Goal: Transaction & Acquisition: Purchase product/service

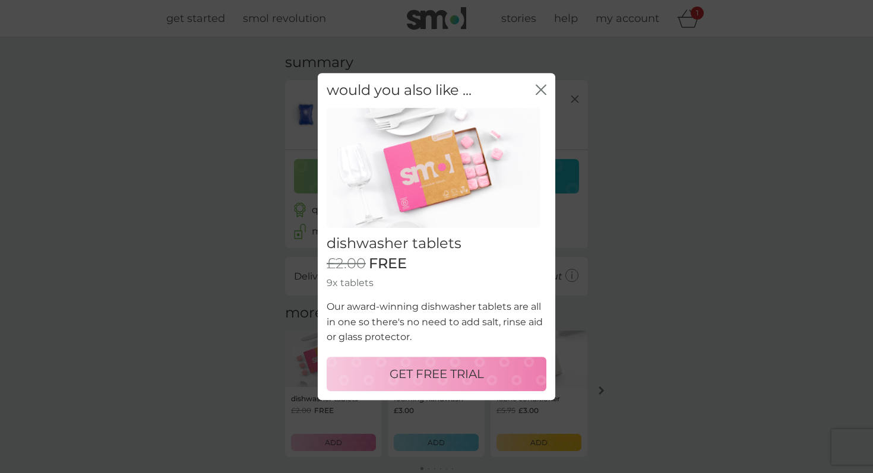
click at [437, 386] on button "GET FREE TRIAL" at bounding box center [436, 374] width 220 height 34
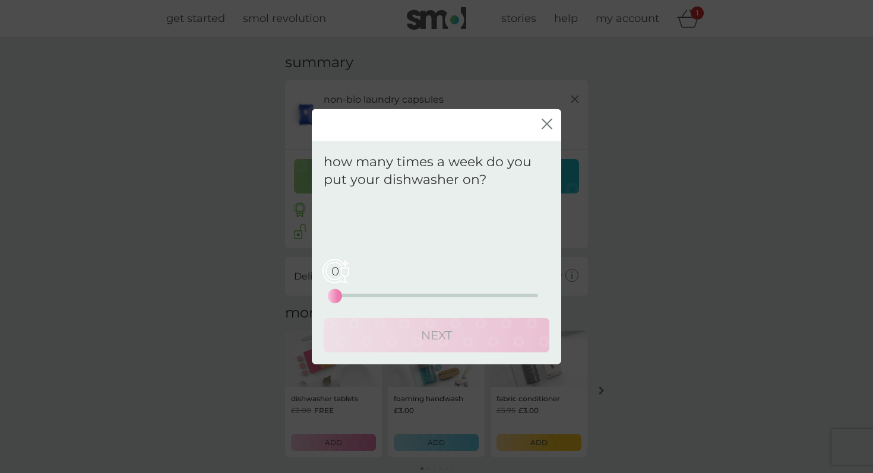
click at [552, 116] on div "close" at bounding box center [436, 125] width 249 height 32
click at [545, 120] on icon "close" at bounding box center [546, 124] width 11 height 11
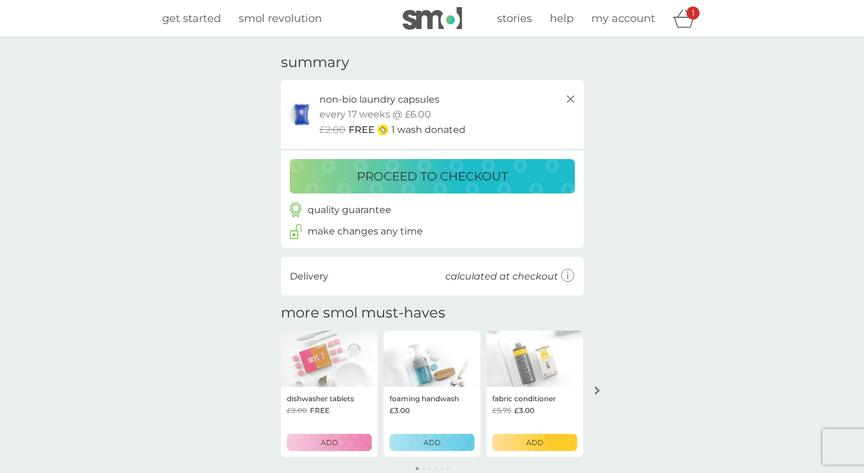
click at [499, 167] on p "proceed to checkout" at bounding box center [432, 176] width 151 height 19
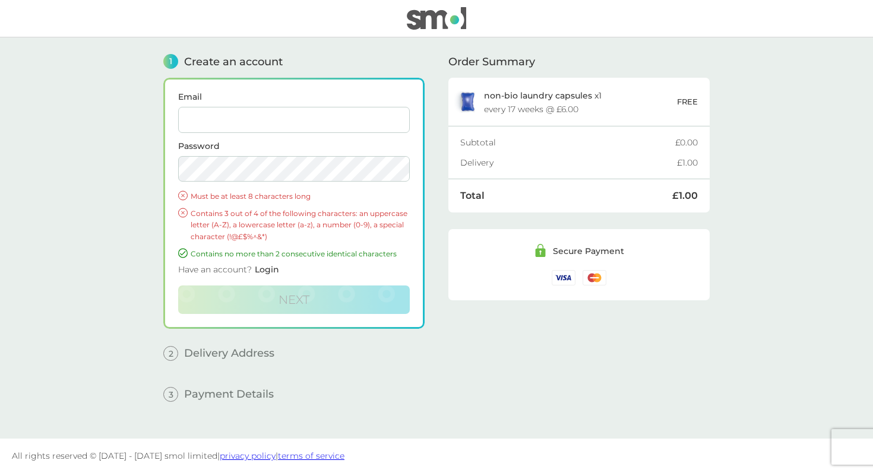
click at [316, 127] on input "Email" at bounding box center [293, 120] width 231 height 26
type input "julia@argyl.co.uk"
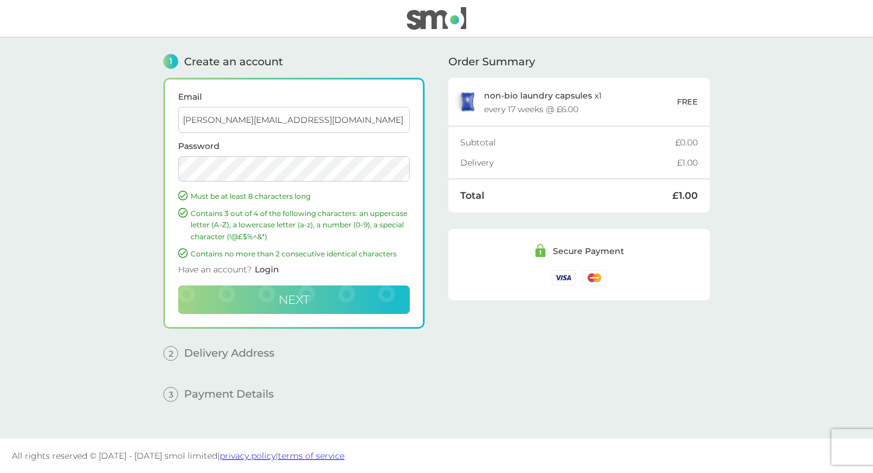
click at [339, 294] on button "Next" at bounding box center [293, 300] width 231 height 28
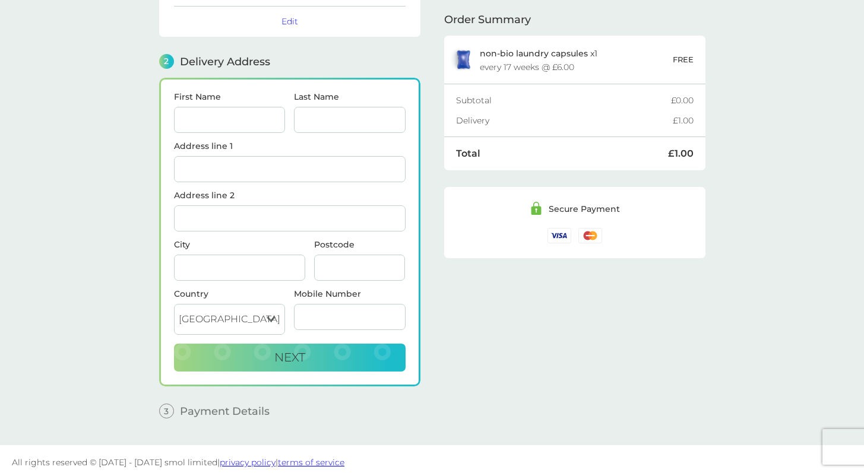
scroll to position [113, 0]
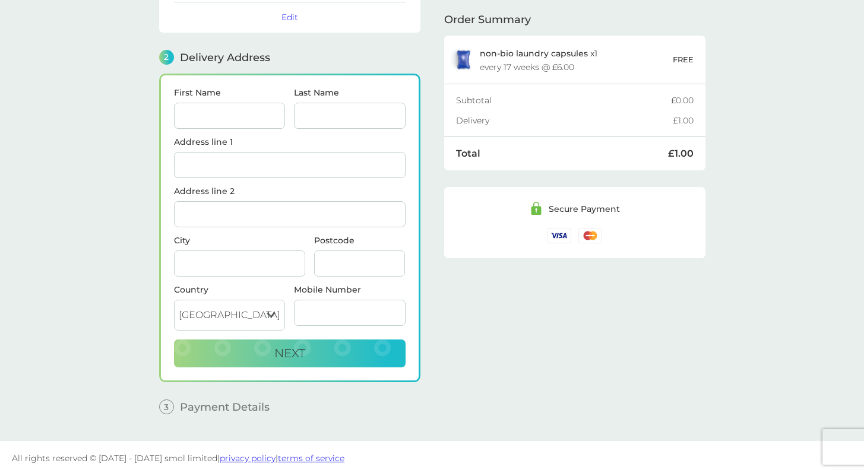
click at [231, 120] on input "First Name" at bounding box center [230, 116] width 112 height 26
type input "[PERSON_NAME]"
type input "Collingwood"
type input "[STREET_ADDRESS][DATE]"
type input "[GEOGRAPHIC_DATA]"
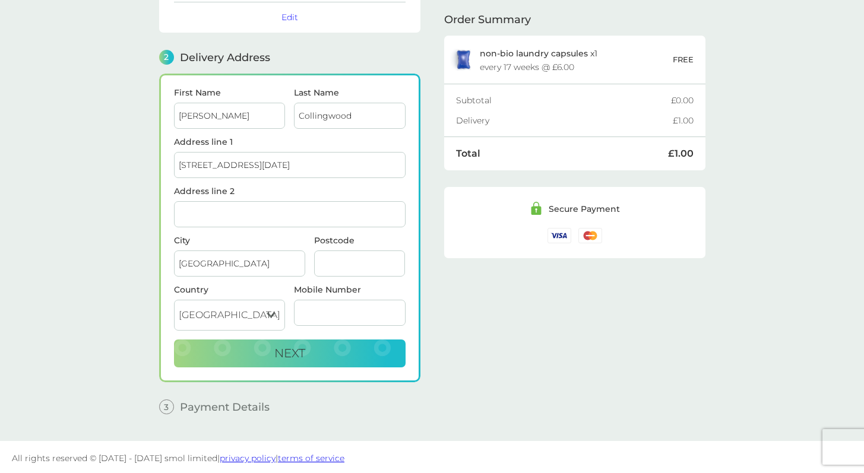
type input "EH6 8LQ"
type input "07748022751"
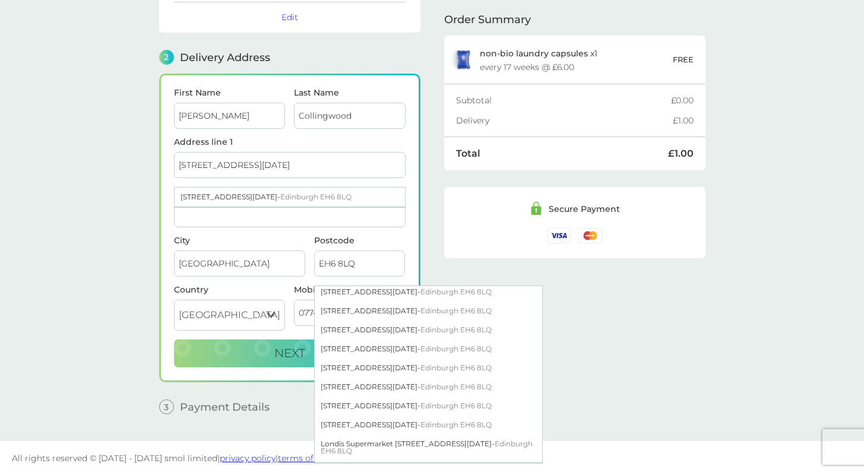
scroll to position [474, 0]
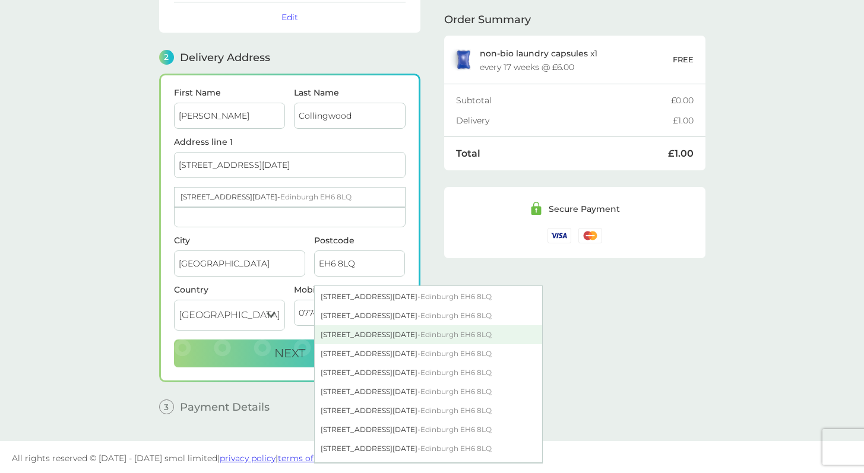
click at [361, 328] on div "279/4 Easter Road - Edinburgh EH6 8LQ" at bounding box center [428, 334] width 227 height 19
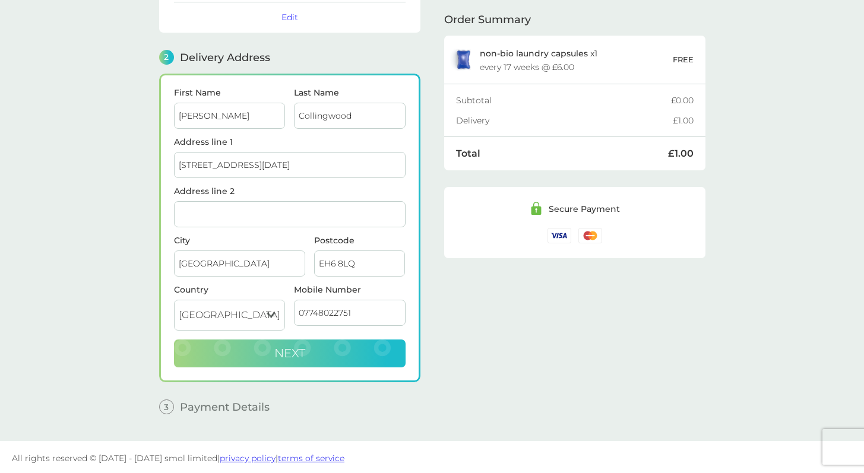
click at [250, 351] on button "Next" at bounding box center [289, 354] width 231 height 28
checkbox input "true"
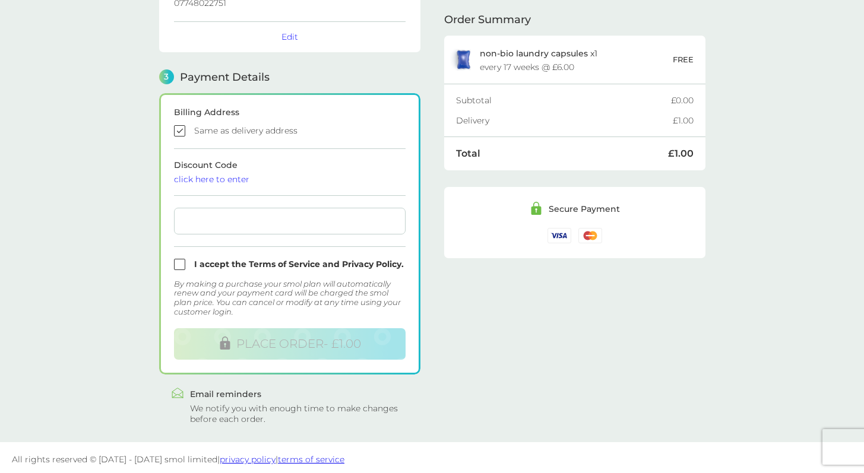
scroll to position [278, 0]
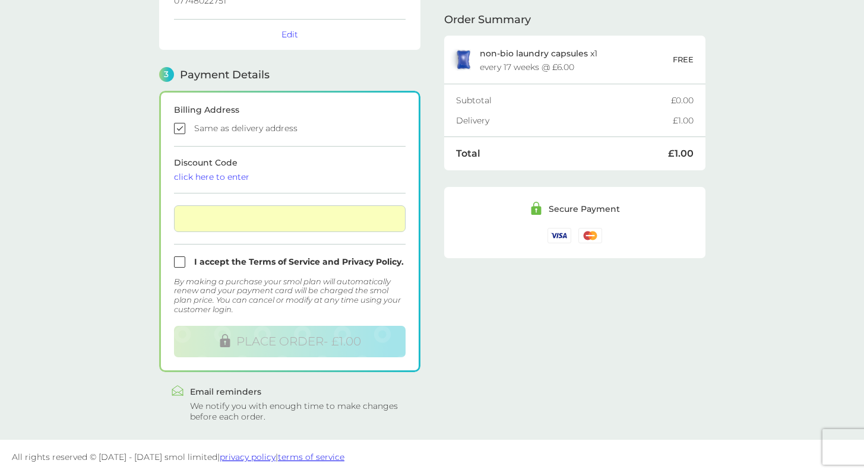
click at [179, 256] on input "checkbox" at bounding box center [289, 261] width 231 height 11
checkbox input "true"
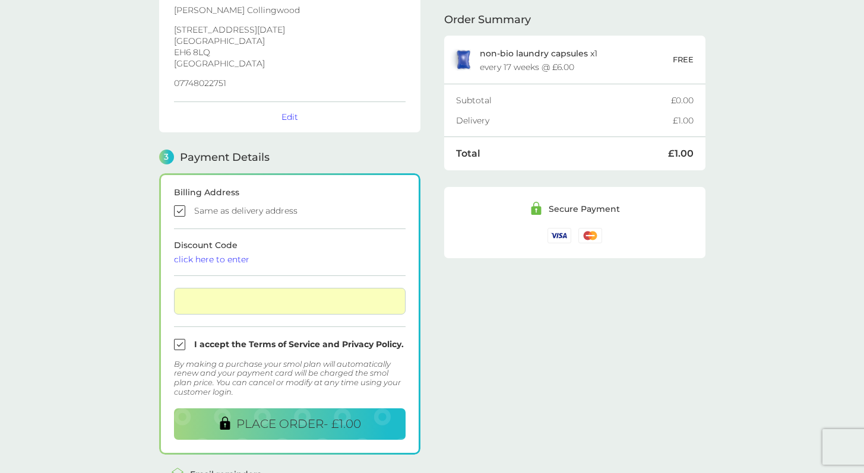
scroll to position [3, 0]
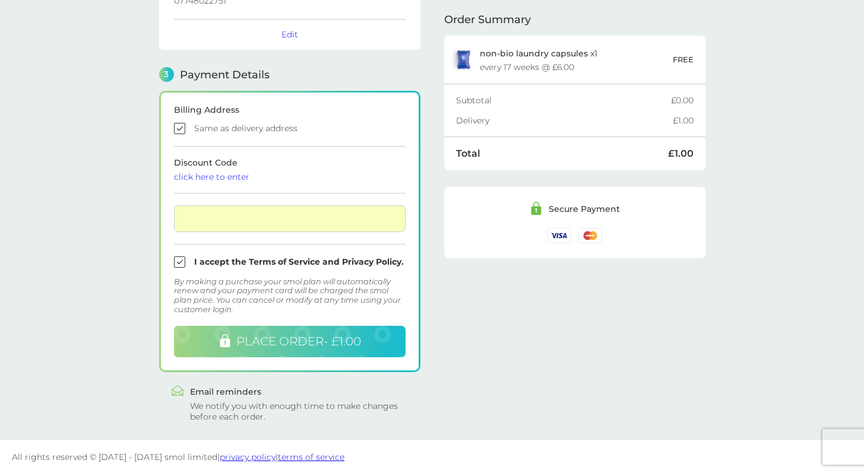
click at [236, 346] on span "PLACE ORDER - £1.00" at bounding box center [298, 341] width 125 height 14
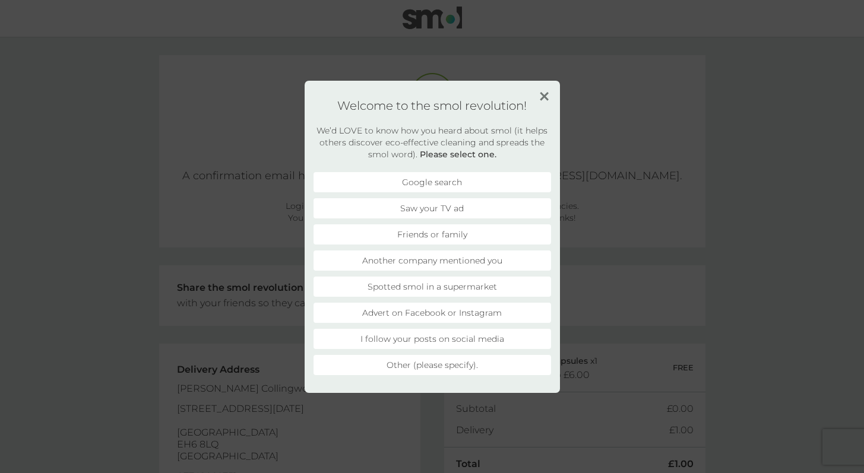
click at [486, 359] on li "Other (please specify)." at bounding box center [431, 365] width 237 height 20
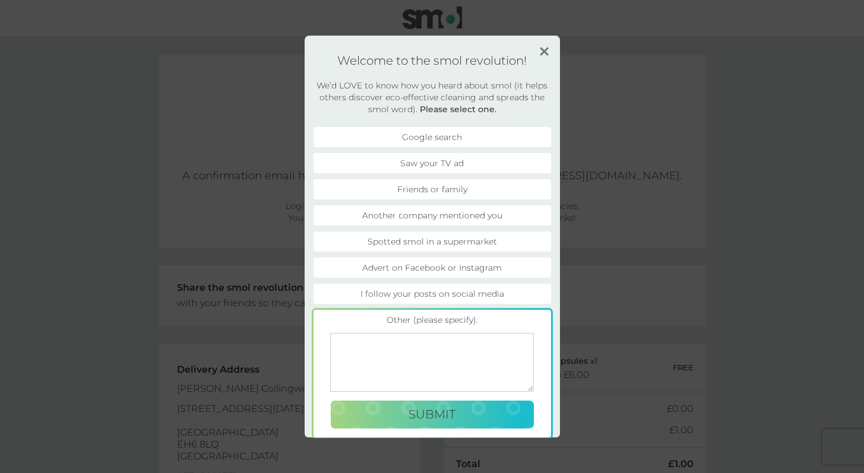
click at [486, 359] on textarea at bounding box center [432, 362] width 204 height 59
type textarea "K"
type textarea "Known about you for ages -"
click at [496, 424] on button "Submit" at bounding box center [432, 415] width 203 height 28
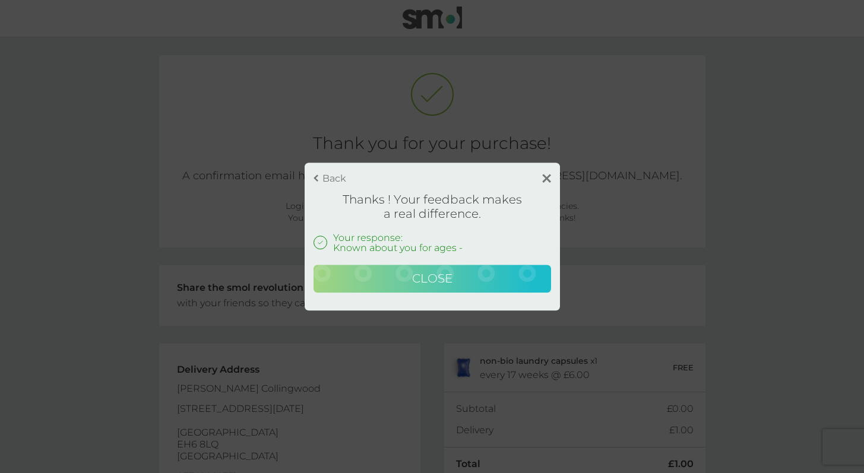
click at [480, 284] on button "Close" at bounding box center [431, 279] width 237 height 28
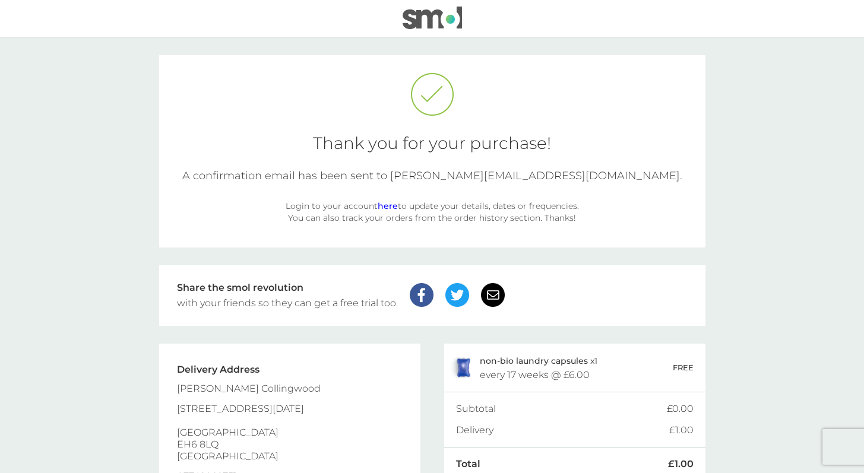
click at [826, 53] on main "Thank you for your purchase! A confirmation email has been sent to [PERSON_NAME…" at bounding box center [432, 277] width 864 height 481
click at [389, 208] on link "here" at bounding box center [388, 206] width 20 height 11
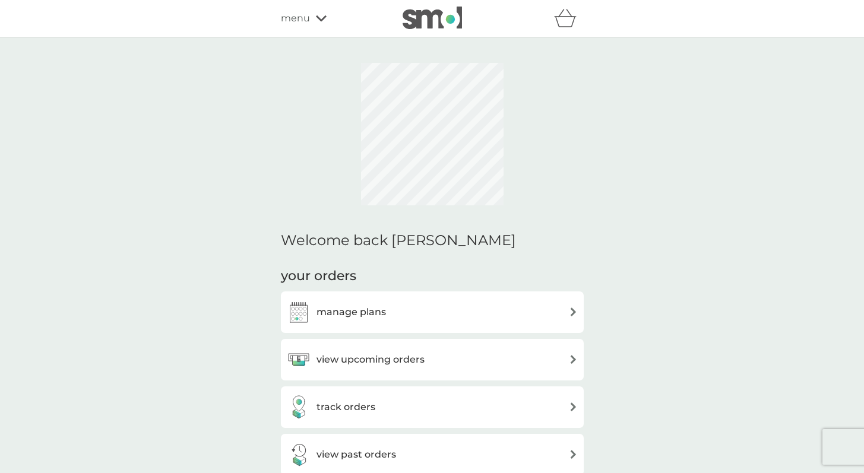
scroll to position [52, 0]
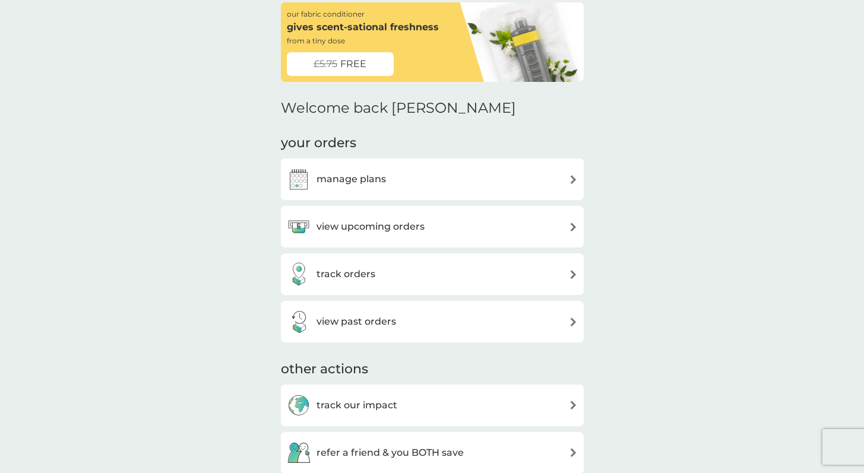
click at [389, 182] on div "manage plans" at bounding box center [432, 179] width 291 height 24
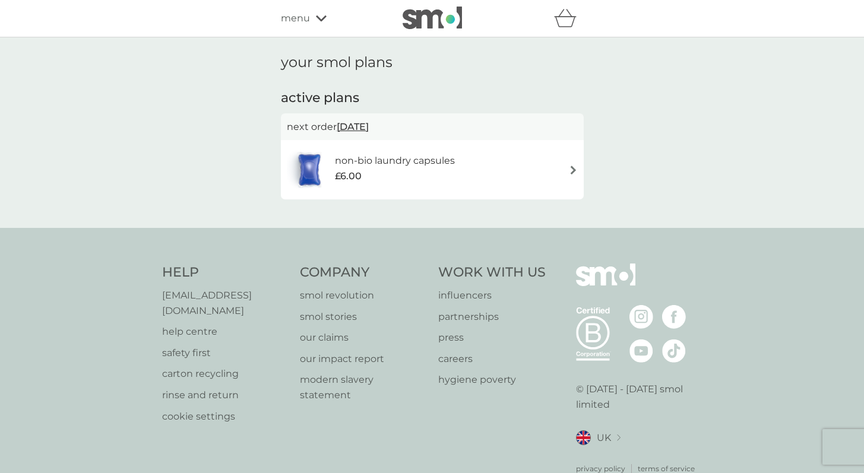
click at [389, 182] on div "£6.00" at bounding box center [395, 176] width 120 height 15
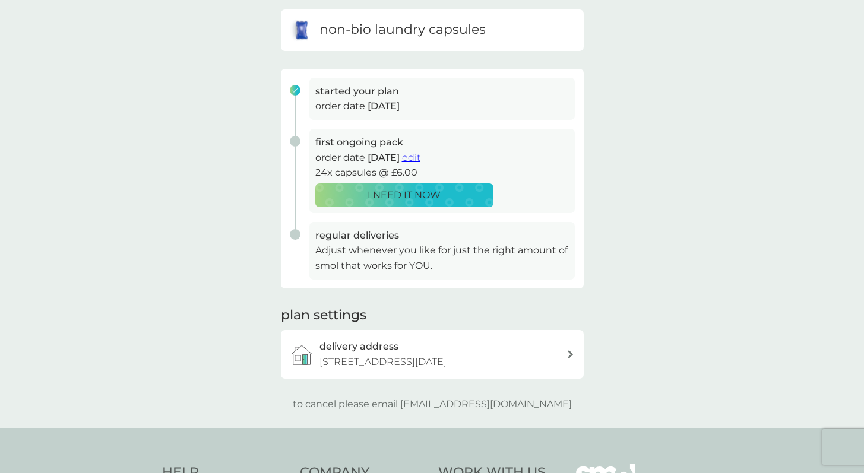
scroll to position [119, 0]
click at [420, 161] on span "edit" at bounding box center [411, 158] width 18 height 11
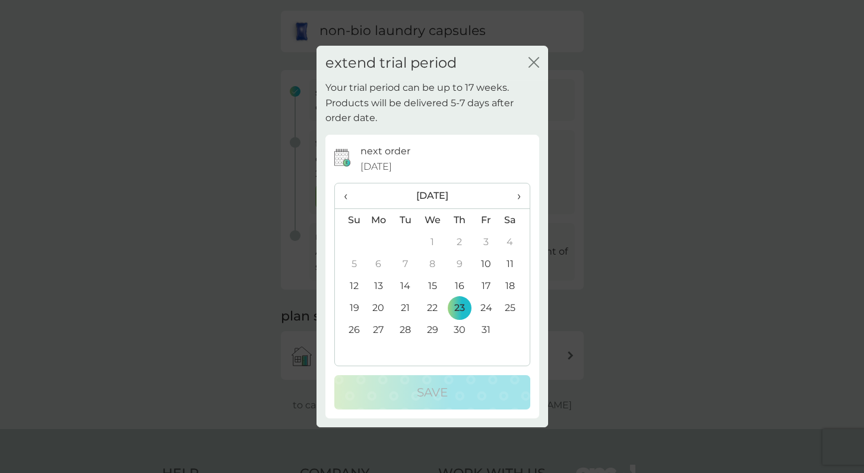
click at [517, 188] on span "›" at bounding box center [514, 195] width 12 height 25
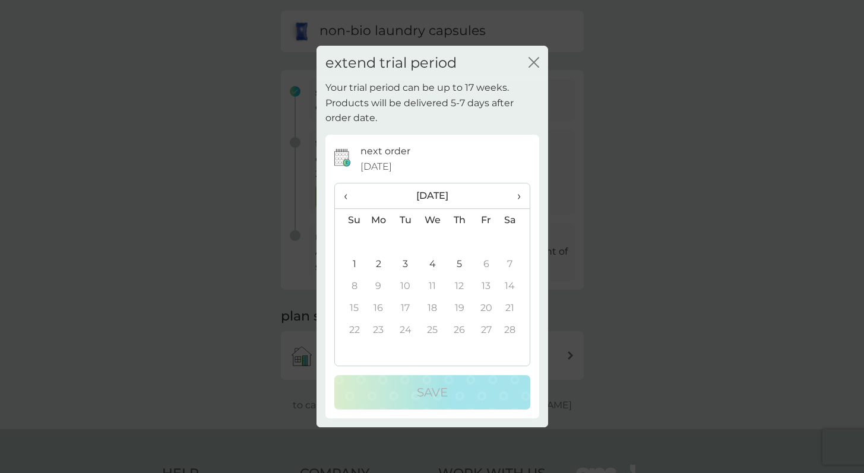
click at [517, 188] on span "›" at bounding box center [514, 195] width 12 height 25
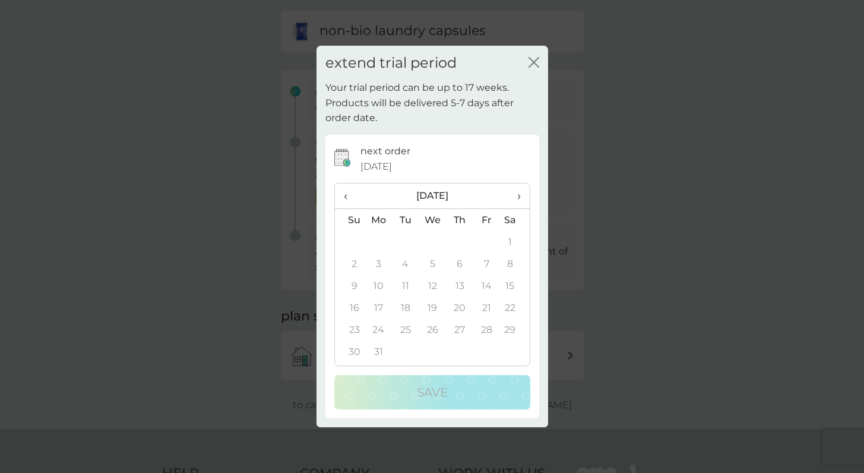
click at [517, 188] on span "›" at bounding box center [514, 195] width 12 height 25
click at [344, 193] on span "‹" at bounding box center [350, 195] width 12 height 25
click at [460, 239] on td "1" at bounding box center [459, 242] width 27 height 22
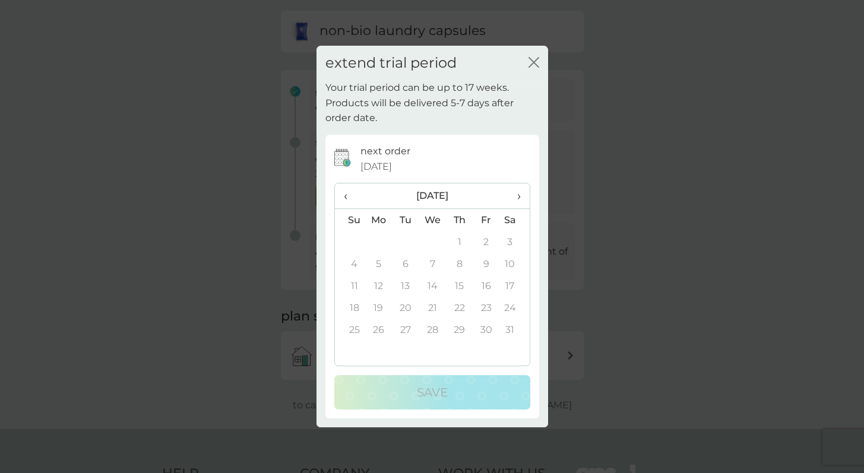
click at [346, 196] on span "‹" at bounding box center [350, 195] width 12 height 25
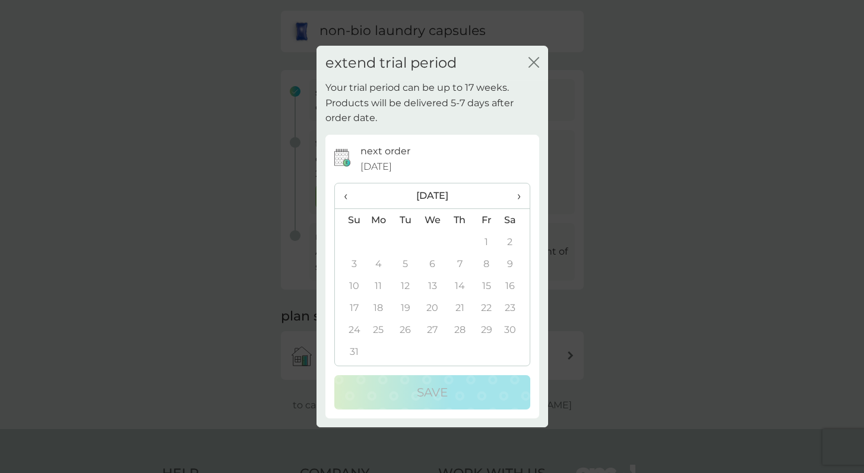
click at [490, 238] on td "1" at bounding box center [486, 242] width 27 height 22
click at [345, 198] on span "‹" at bounding box center [350, 195] width 12 height 25
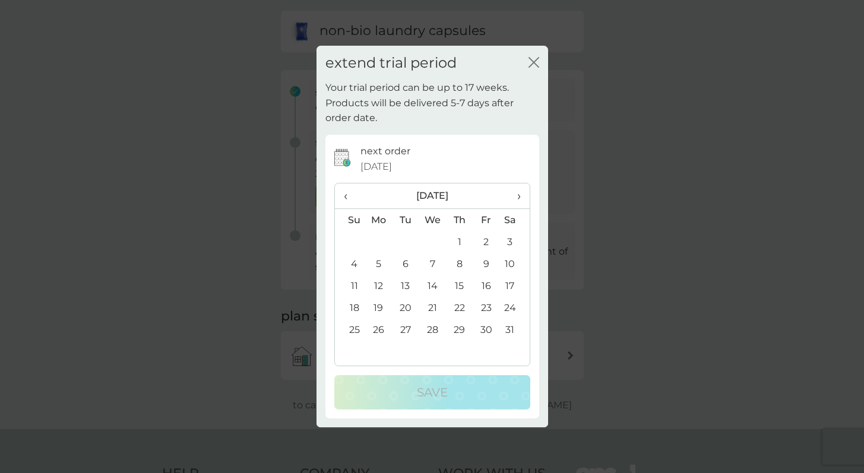
click at [345, 198] on span "‹" at bounding box center [350, 195] width 12 height 25
click at [524, 196] on th "›" at bounding box center [514, 196] width 30 height 26
click at [512, 328] on td "31" at bounding box center [514, 330] width 30 height 22
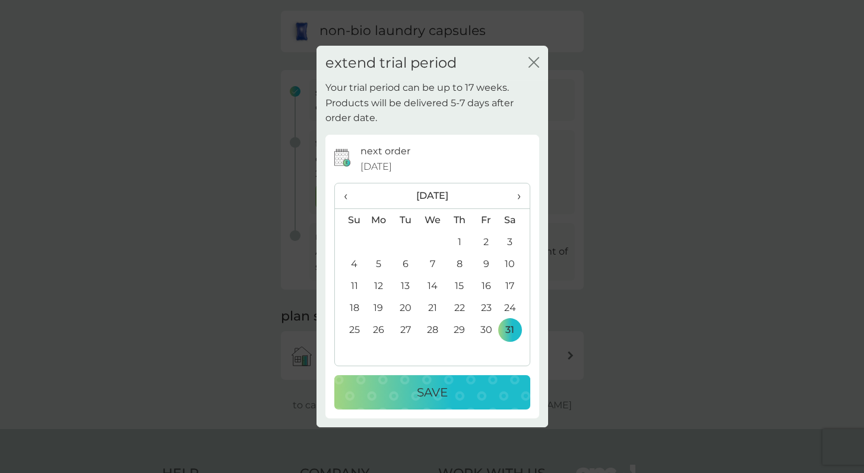
click at [489, 385] on div "Save" at bounding box center [432, 392] width 172 height 19
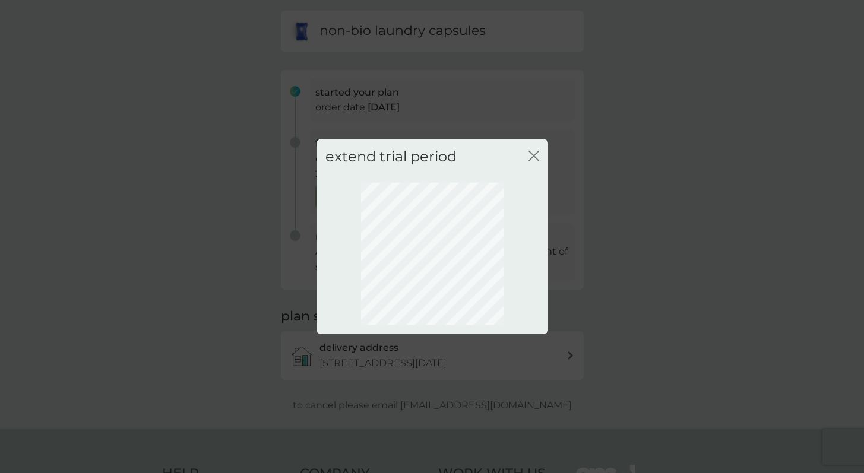
scroll to position [24, 0]
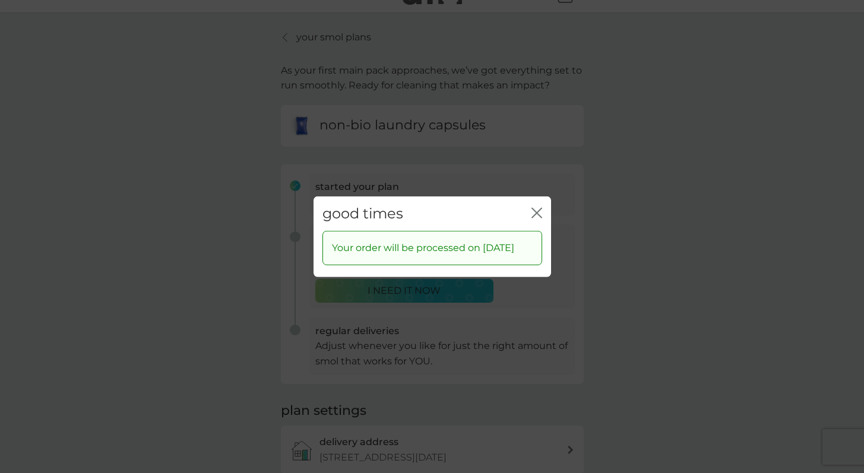
click at [534, 207] on icon "close" at bounding box center [536, 212] width 11 height 11
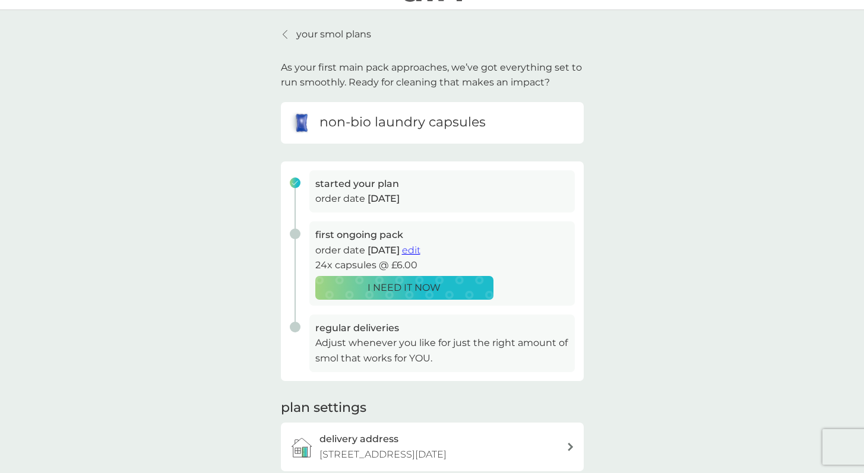
scroll to position [0, 0]
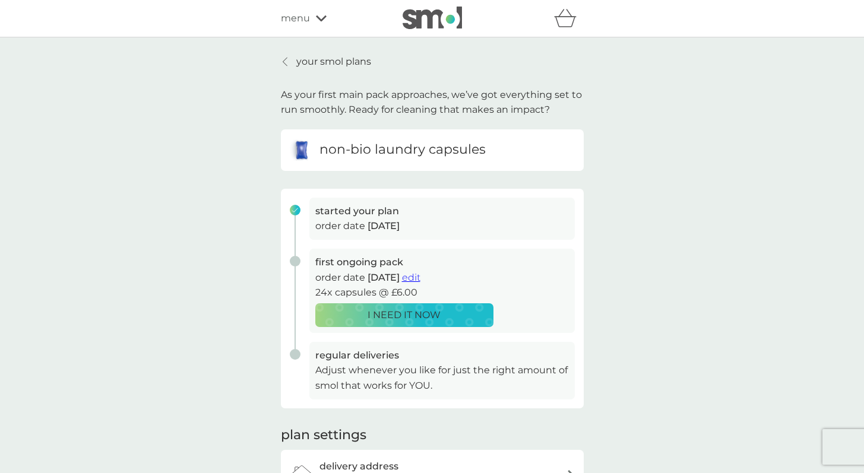
drag, startPoint x: 367, startPoint y: 278, endPoint x: 421, endPoint y: 279, distance: 54.6
click at [421, 279] on p "order date 31 Jan 2026 edit" at bounding box center [441, 277] width 253 height 15
